Goal: Obtain resource: Obtain resource

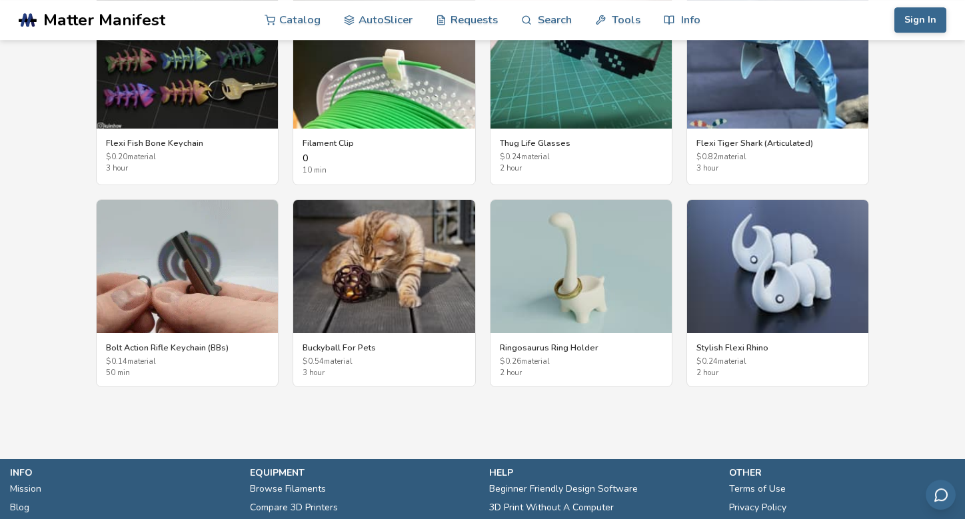
scroll to position [2462, 0]
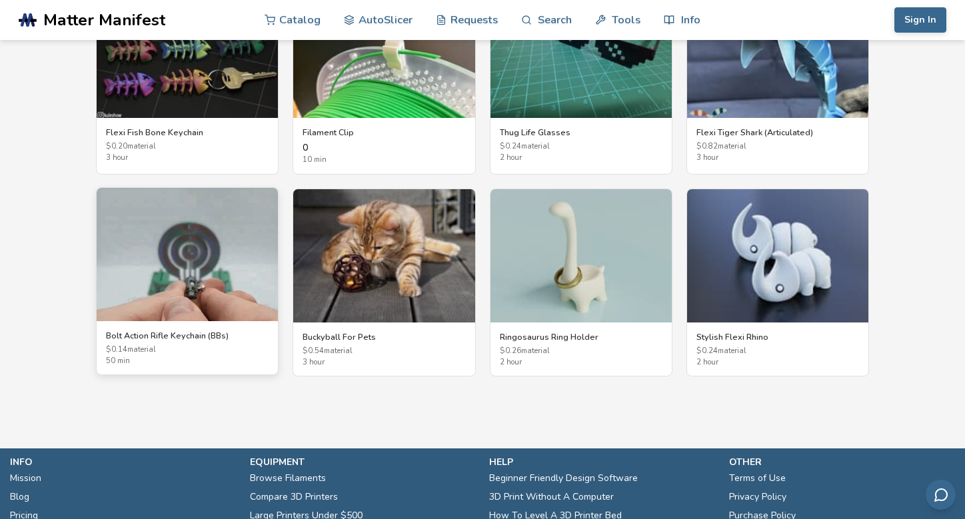
click at [177, 278] on img at bounding box center [187, 254] width 181 height 133
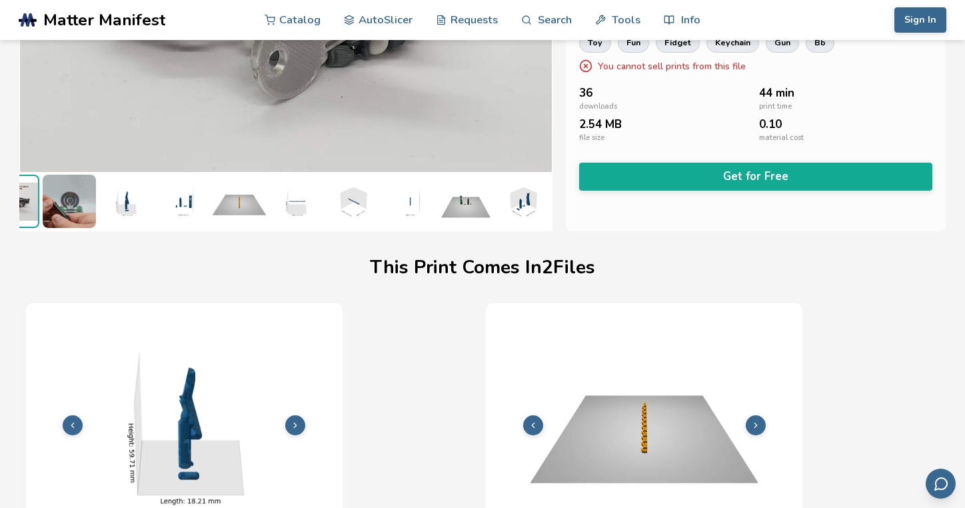
scroll to position [0, 5]
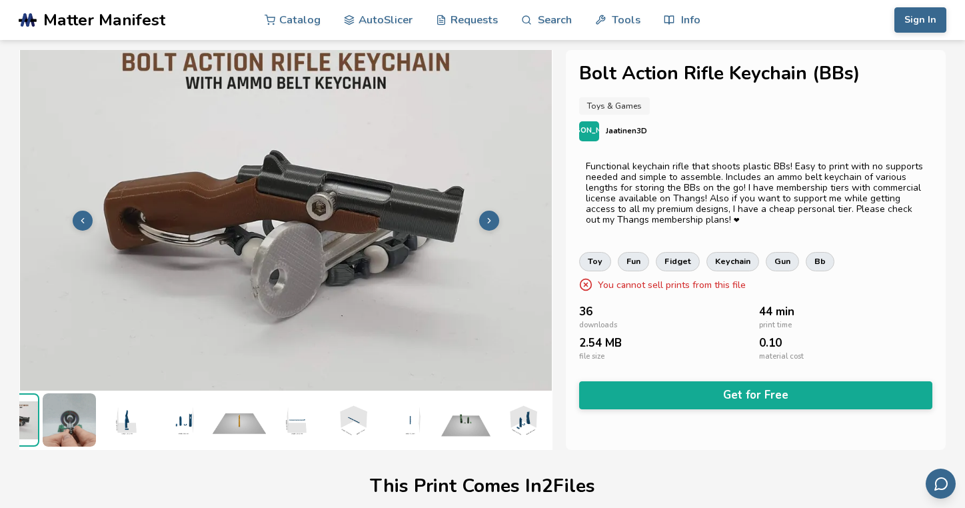
click at [78, 218] on icon at bounding box center [82, 220] width 9 height 9
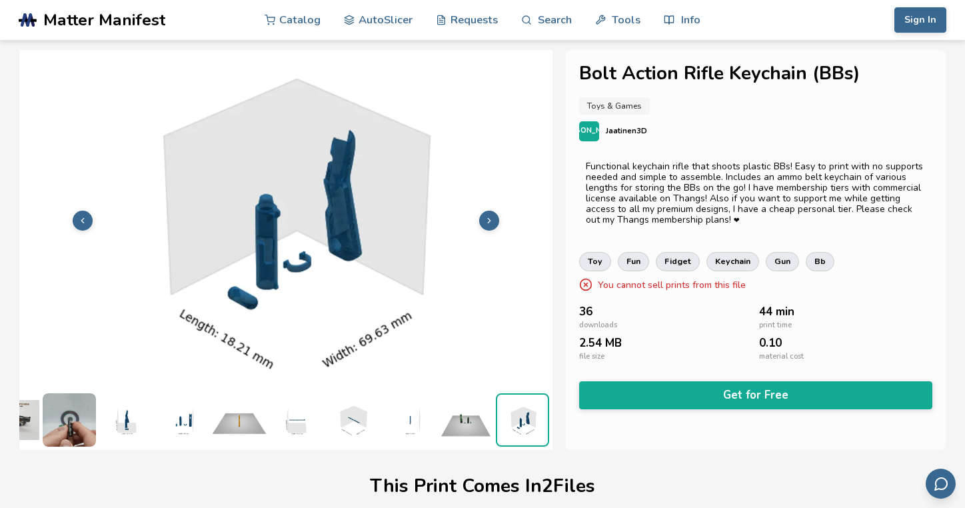
scroll to position [1, 48]
click at [78, 218] on icon at bounding box center [82, 220] width 9 height 9
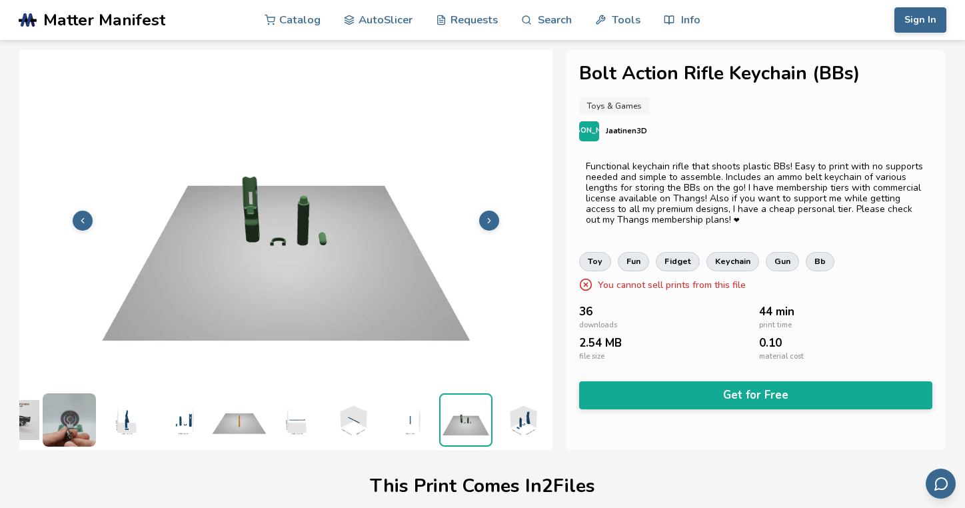
scroll to position [0, 0]
click at [77, 218] on button at bounding box center [83, 220] width 20 height 20
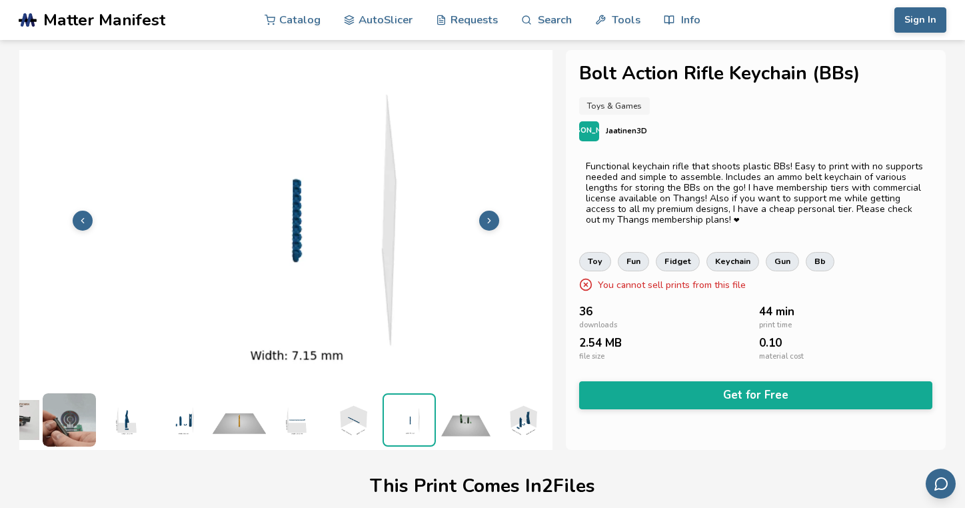
click at [77, 218] on button at bounding box center [83, 220] width 20 height 20
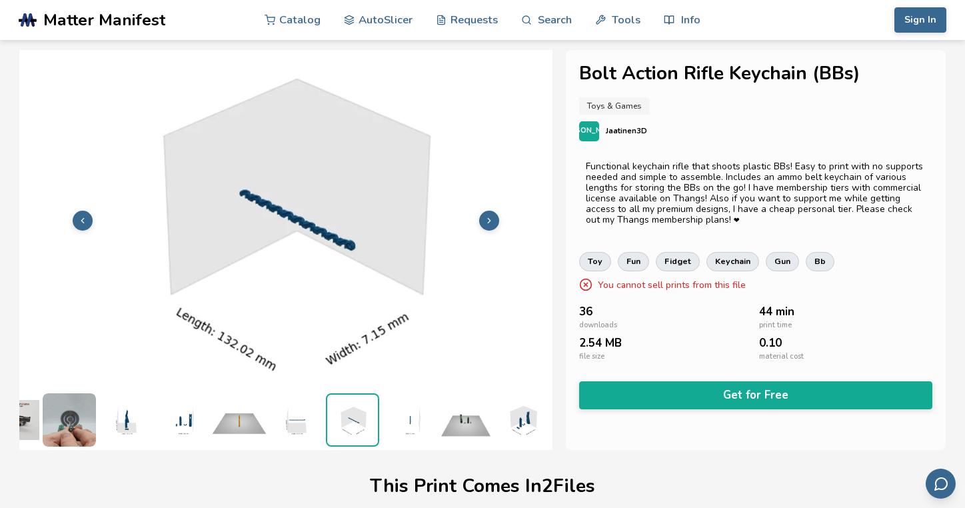
click at [77, 218] on button at bounding box center [83, 220] width 20 height 20
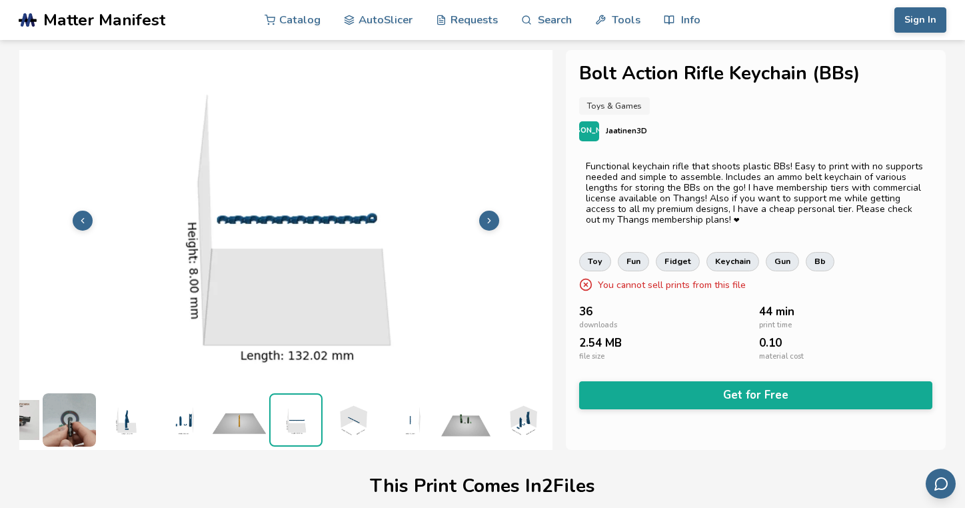
click at [77, 218] on button at bounding box center [83, 220] width 20 height 20
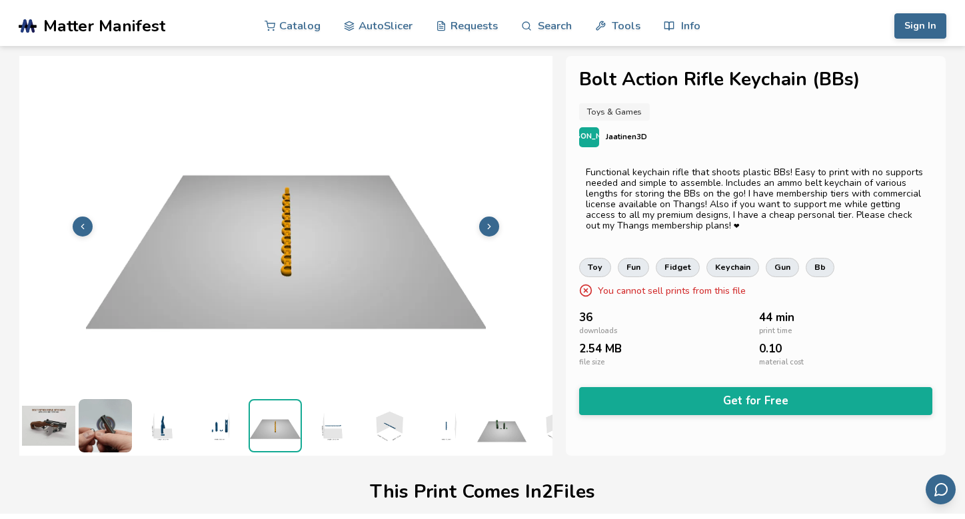
scroll to position [1, 0]
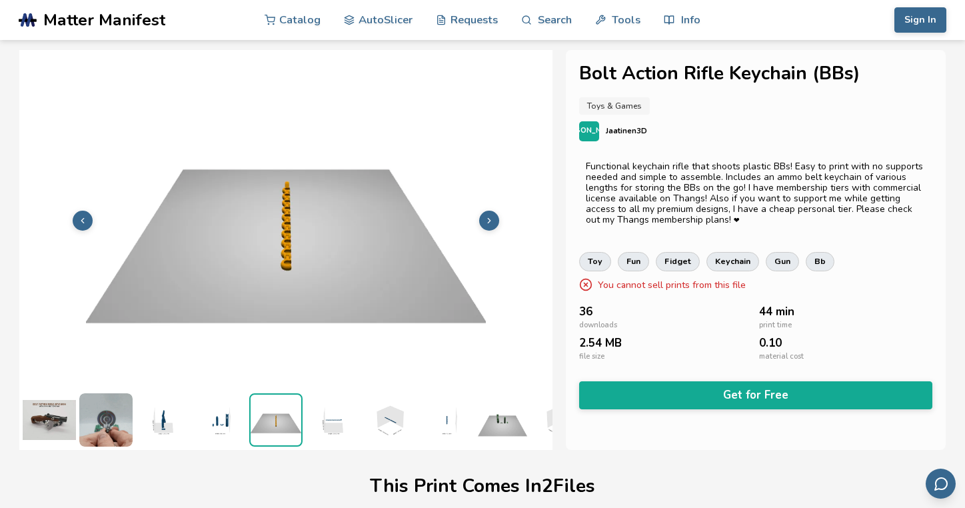
click at [664, 394] on button "Get for Free" at bounding box center [755, 394] width 353 height 27
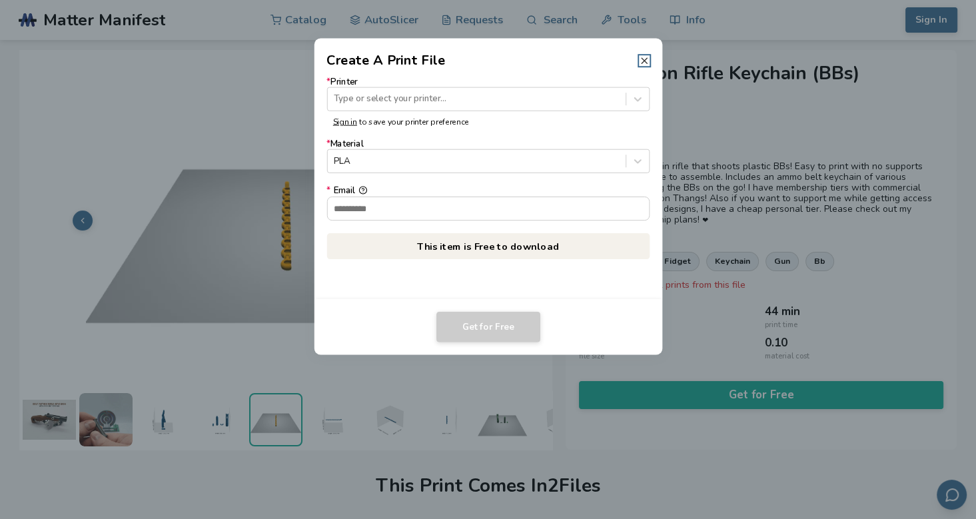
click at [640, 63] on icon at bounding box center [644, 60] width 11 height 11
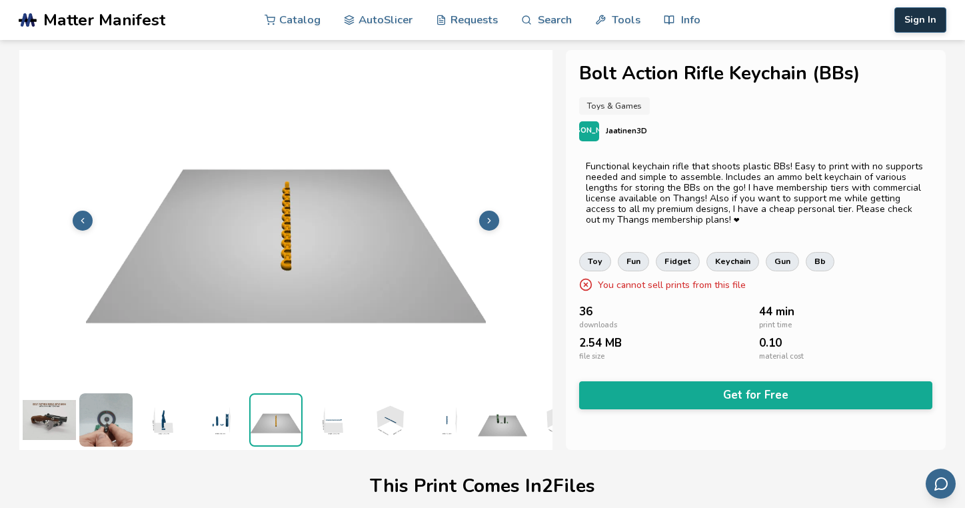
click at [898, 27] on button "Sign In" at bounding box center [920, 19] width 52 height 25
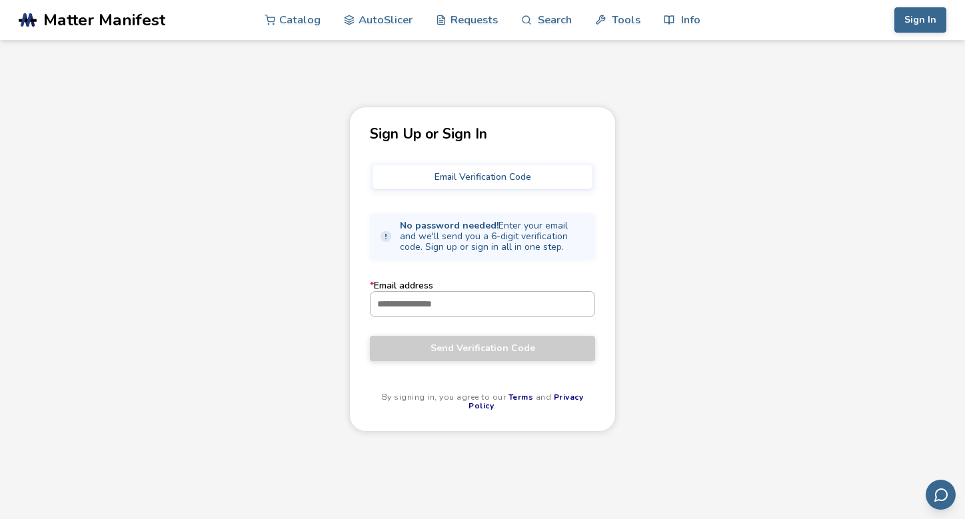
click at [436, 308] on input "* Email address" at bounding box center [482, 304] width 224 height 24
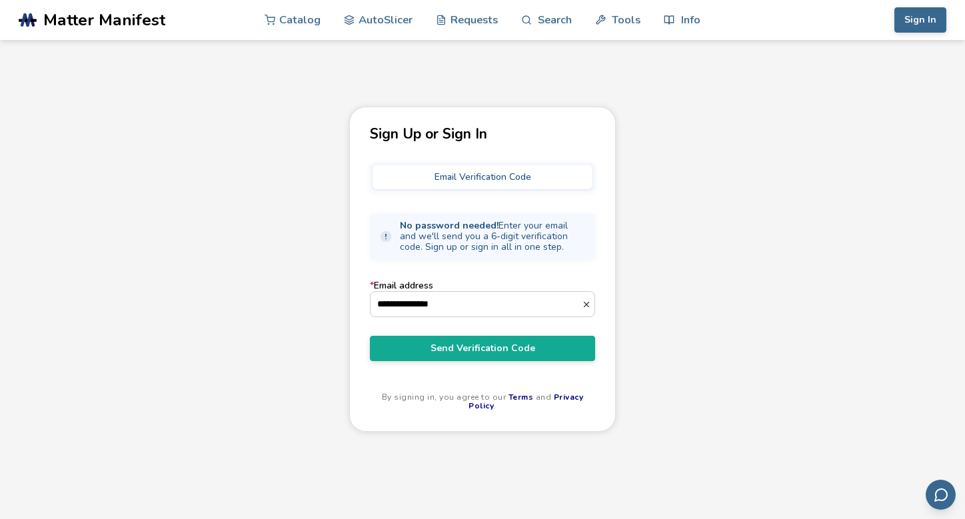
type input "**********"
click at [370, 336] on button "Send Verification Code" at bounding box center [482, 348] width 225 height 25
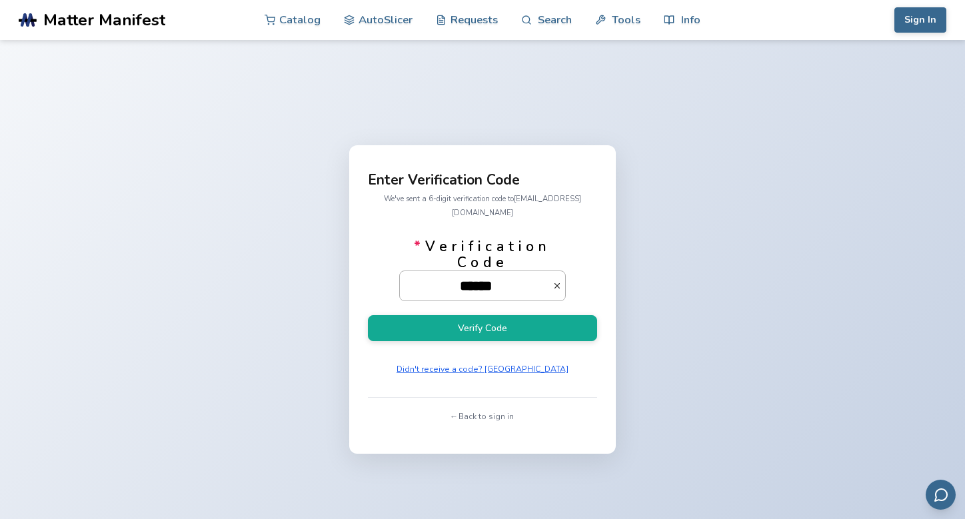
scroll to position [0, 18]
type input "******"
click at [368, 315] on button "Verify Code" at bounding box center [482, 328] width 229 height 26
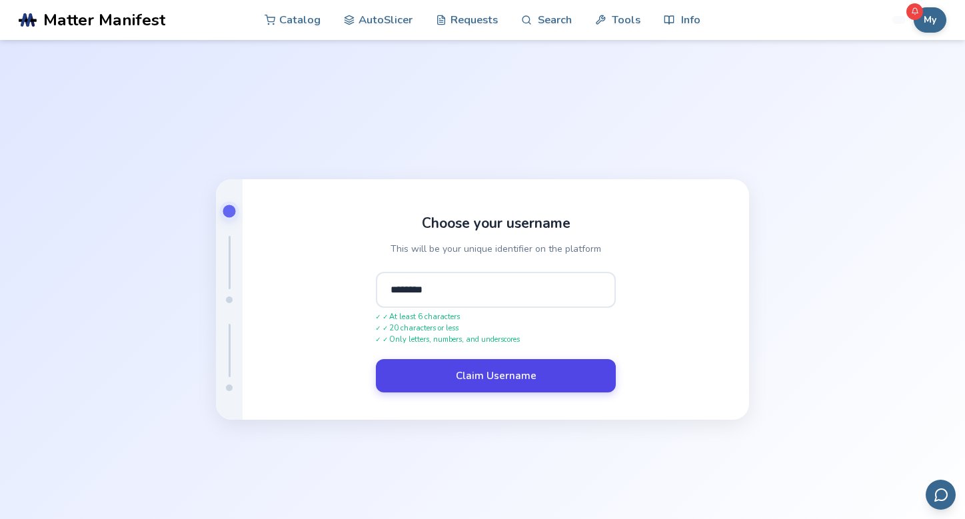
type input "********"
click at [440, 370] on button "Claim Username" at bounding box center [496, 375] width 240 height 33
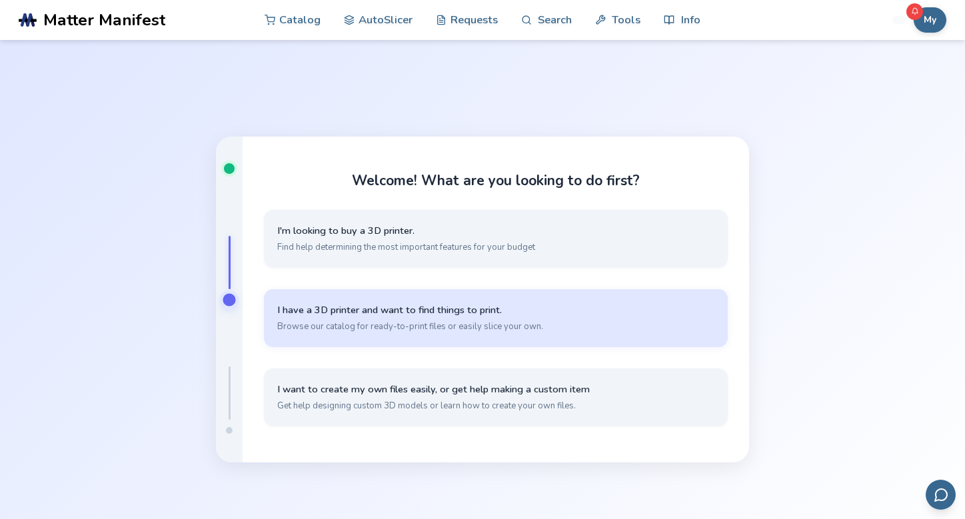
click at [428, 310] on span "I have a 3D printer and want to find things to print." at bounding box center [495, 310] width 437 height 13
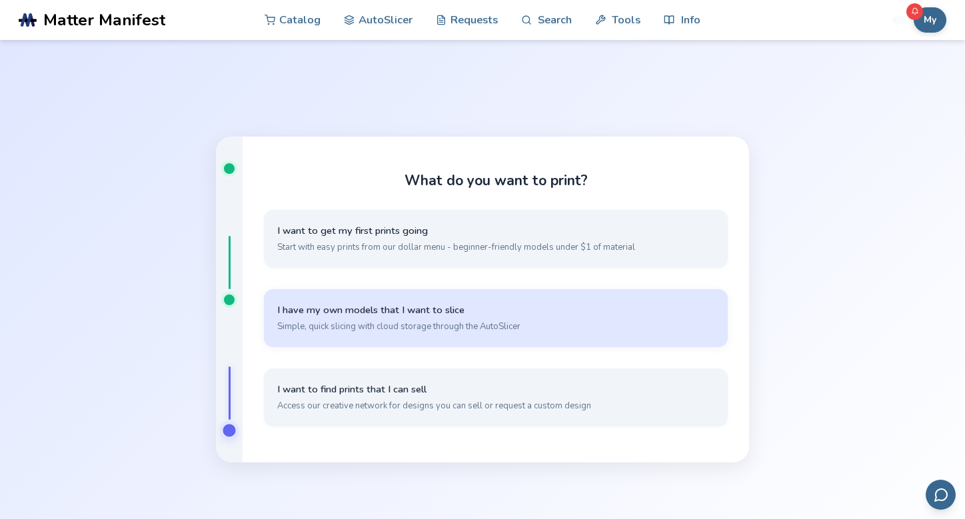
click at [401, 330] on span "Simple, quick slicing with cloud storage through the AutoSlicer" at bounding box center [495, 326] width 437 height 12
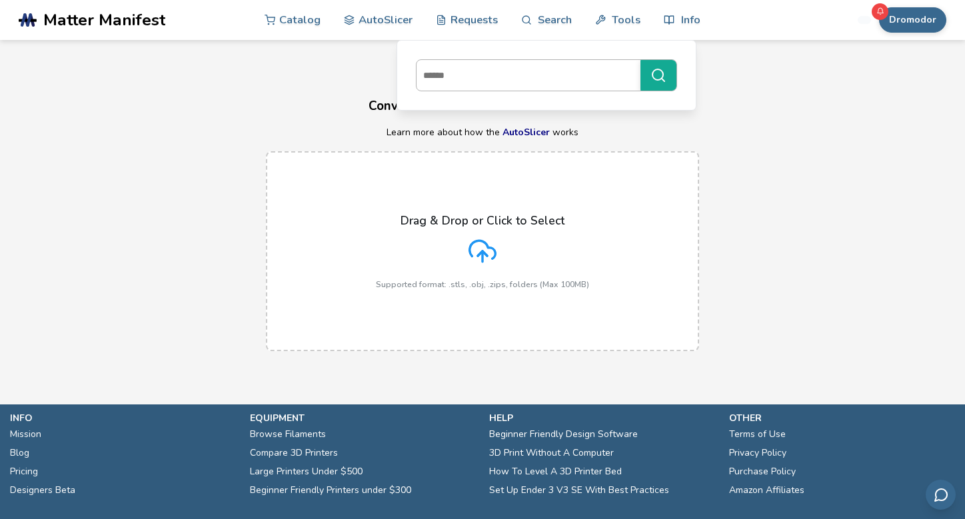
click at [502, 81] on input at bounding box center [524, 75] width 217 height 24
click at [487, 71] on input at bounding box center [524, 75] width 217 height 24
click at [538, 16] on link "Search" at bounding box center [546, 19] width 51 height 40
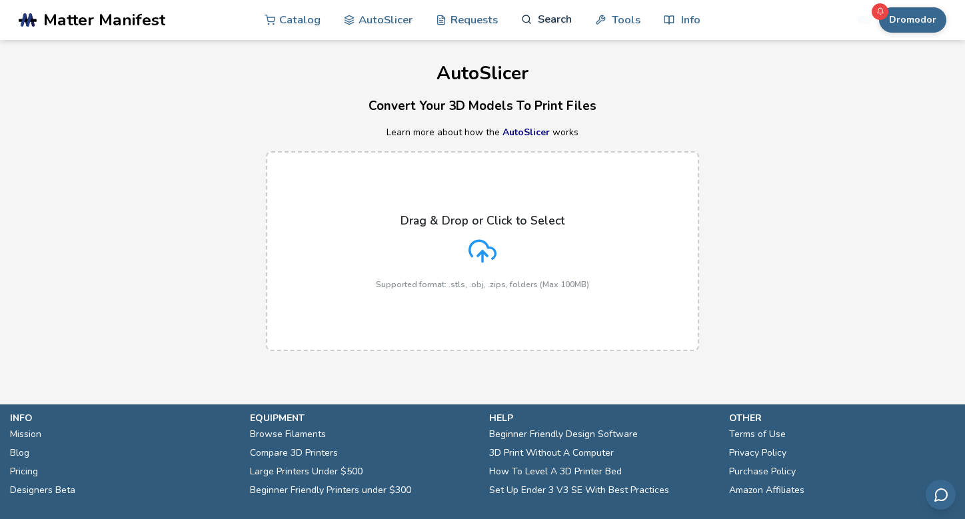
click at [534, 17] on link "Search" at bounding box center [546, 19] width 51 height 40
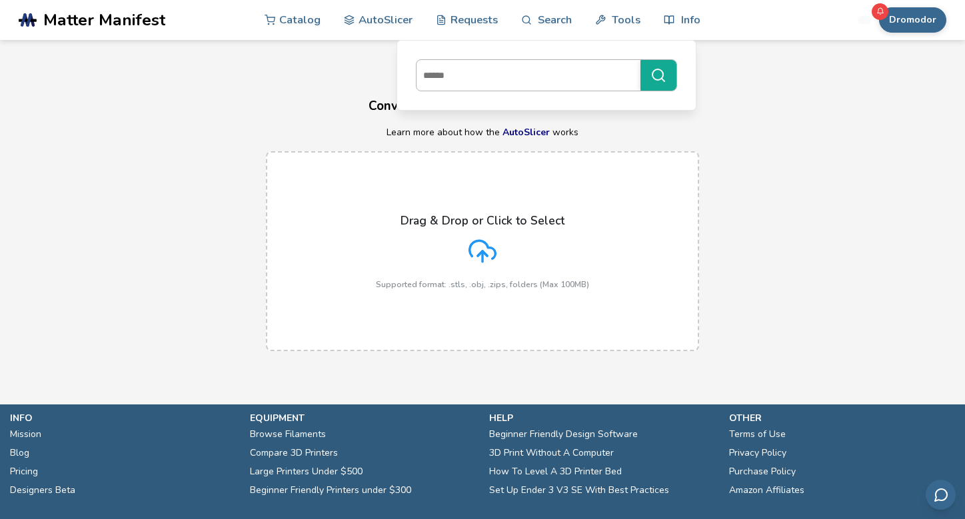
click at [487, 70] on input at bounding box center [524, 75] width 217 height 24
type input "**********"
click at [640, 60] on button "**********" at bounding box center [658, 75] width 36 height 31
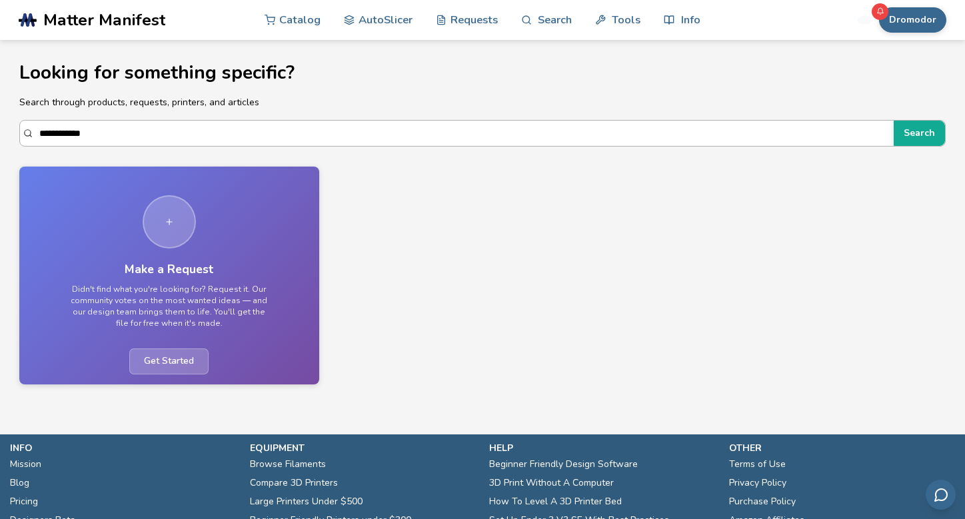
drag, startPoint x: 379, startPoint y: 136, endPoint x: 79, endPoint y: 135, distance: 300.4
click at [79, 135] on input "**********" at bounding box center [462, 133] width 847 height 24
type input "**********"
click at [893, 121] on button "Search" at bounding box center [918, 133] width 51 height 25
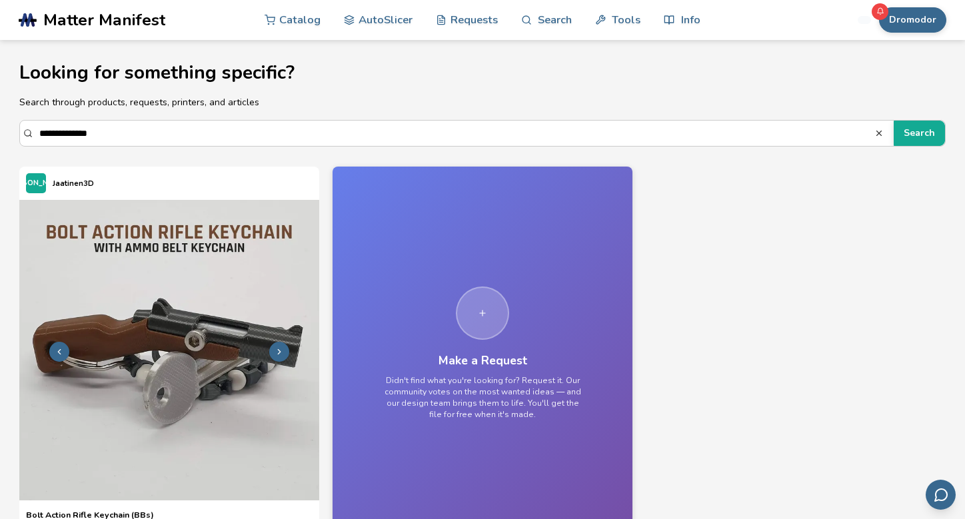
click at [111, 288] on img at bounding box center [169, 350] width 300 height 300
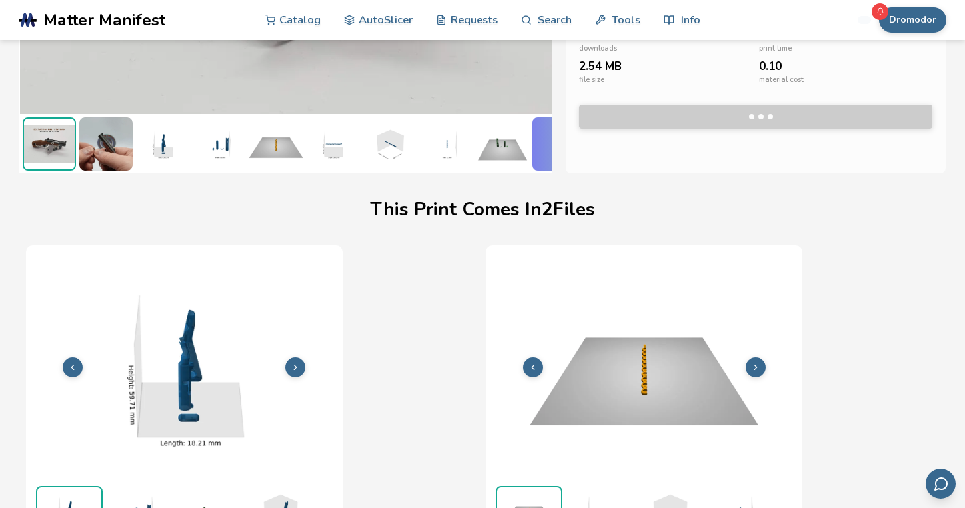
scroll to position [277, 5]
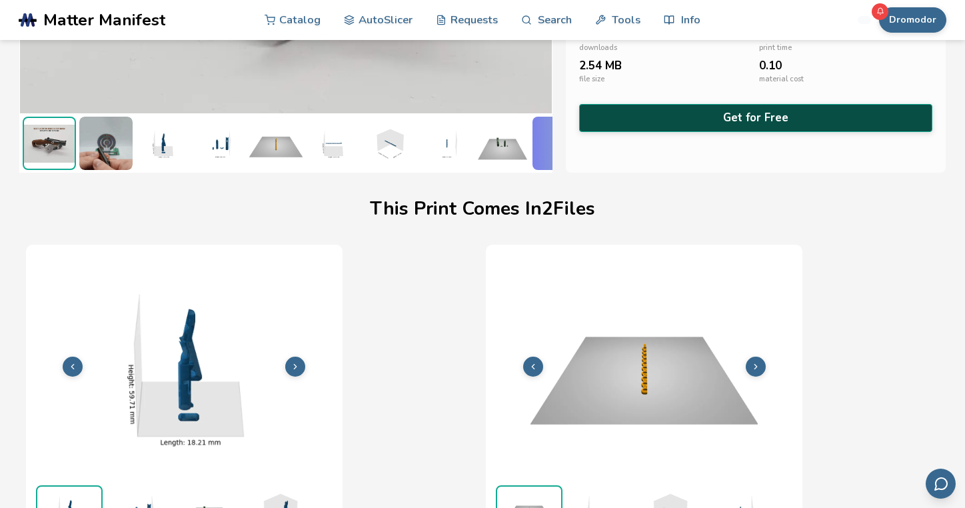
click at [777, 117] on button "Get for Free" at bounding box center [755, 117] width 353 height 27
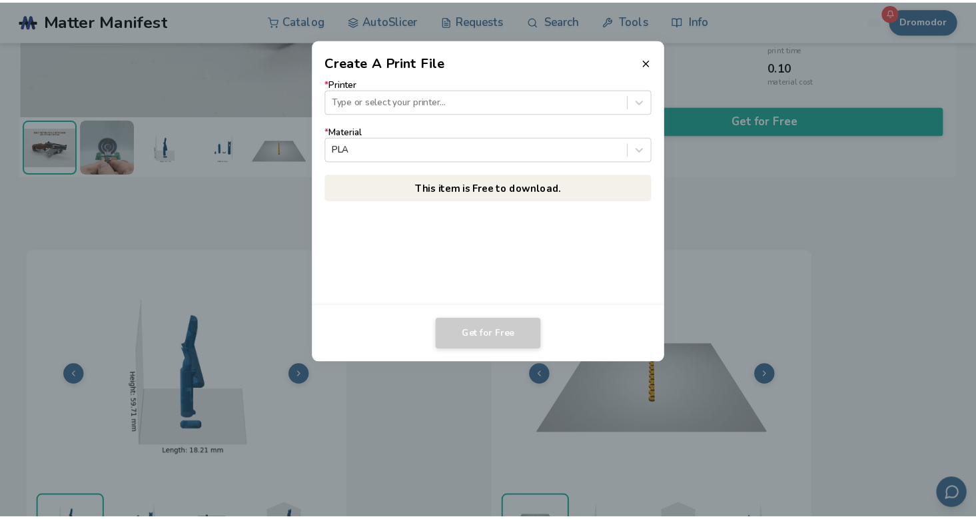
scroll to position [277, 0]
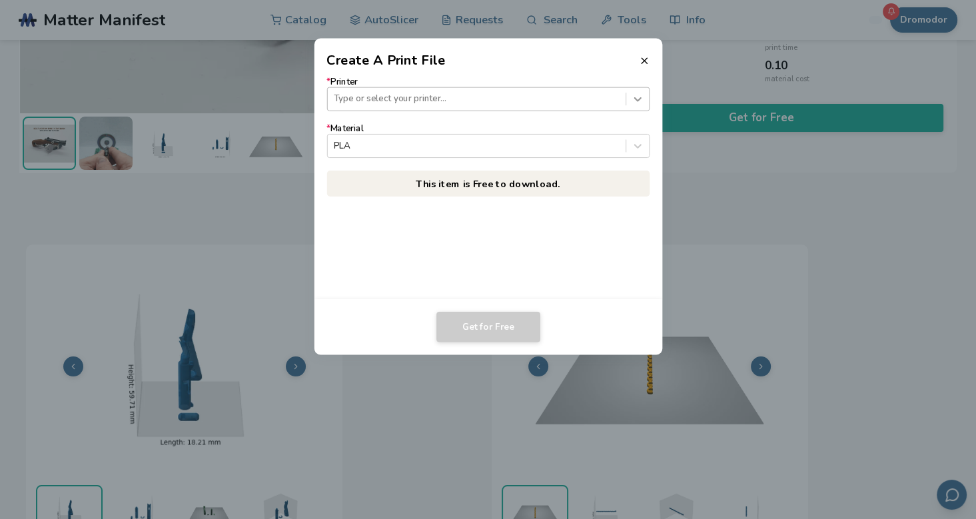
click at [633, 92] on div at bounding box center [637, 98] width 23 height 23
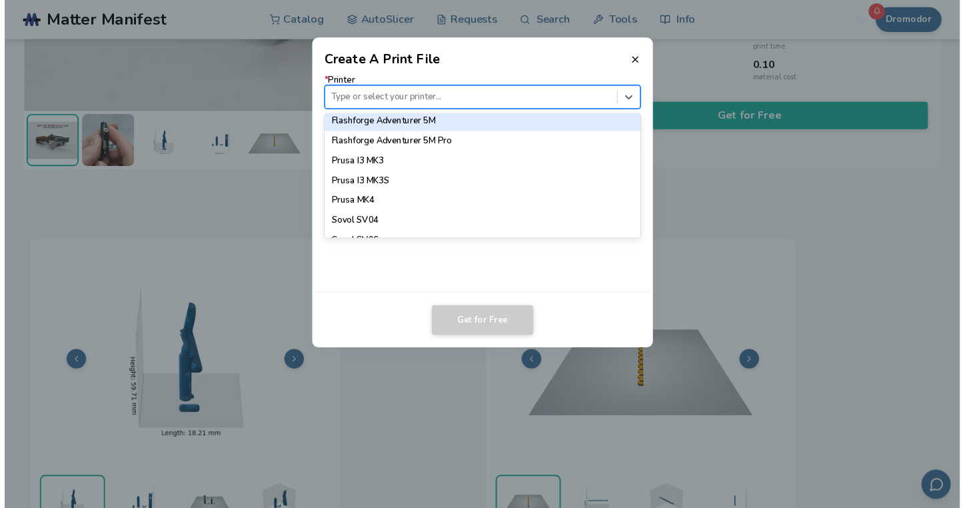
scroll to position [1164, 0]
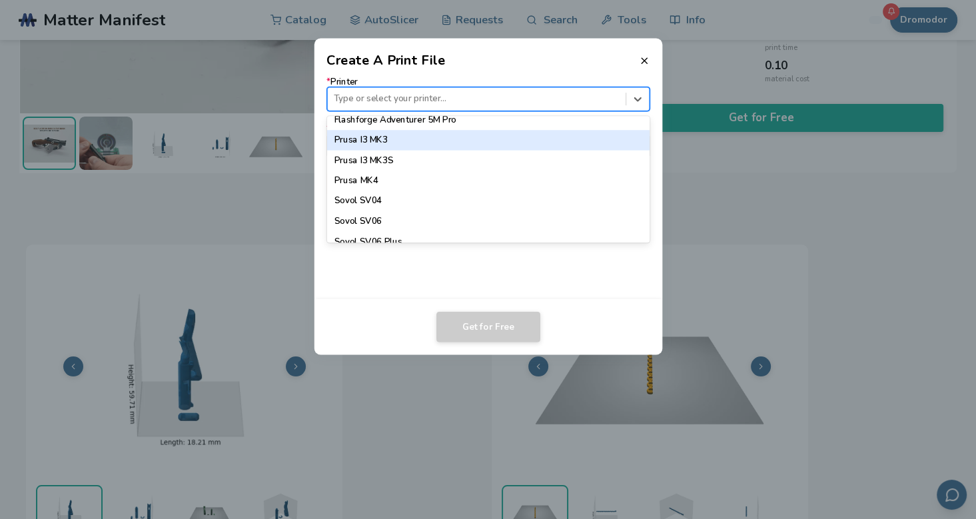
click at [556, 137] on div "Prusa I3 MK3" at bounding box center [487, 140] width 323 height 20
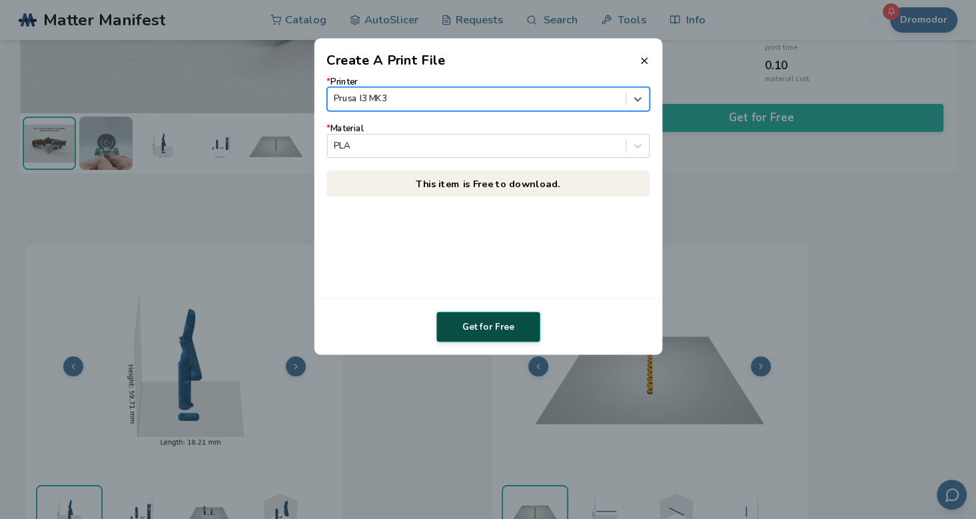
click at [496, 320] on button "Get for Free" at bounding box center [488, 327] width 104 height 31
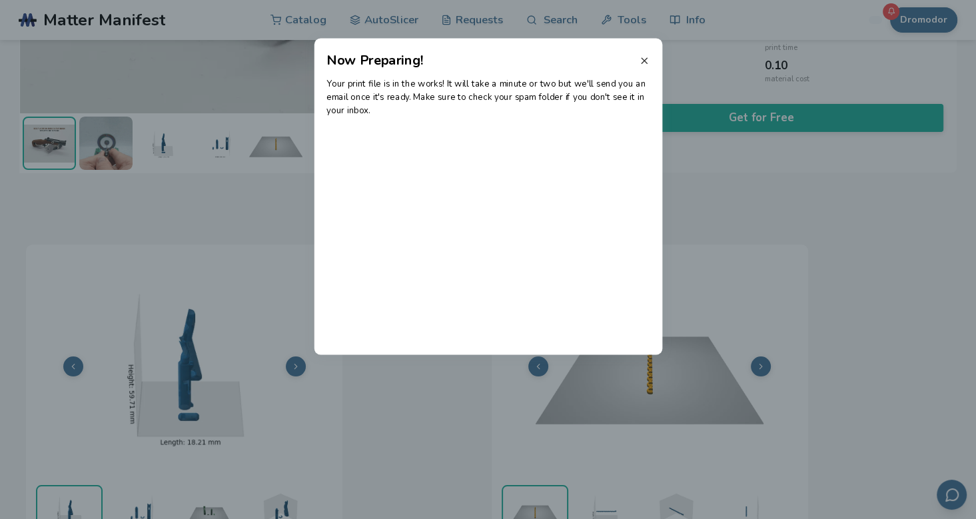
click at [641, 60] on icon at bounding box center [644, 60] width 11 height 11
